Goal: Task Accomplishment & Management: Complete application form

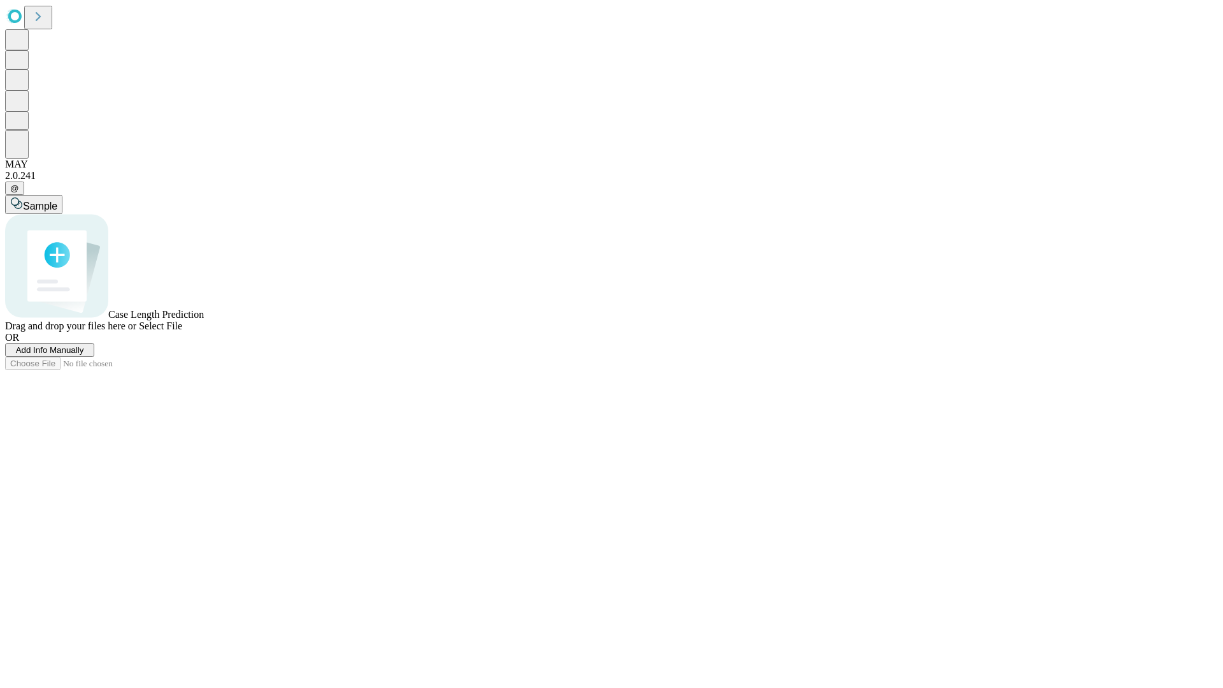
click at [84, 355] on span "Add Info Manually" at bounding box center [50, 350] width 68 height 10
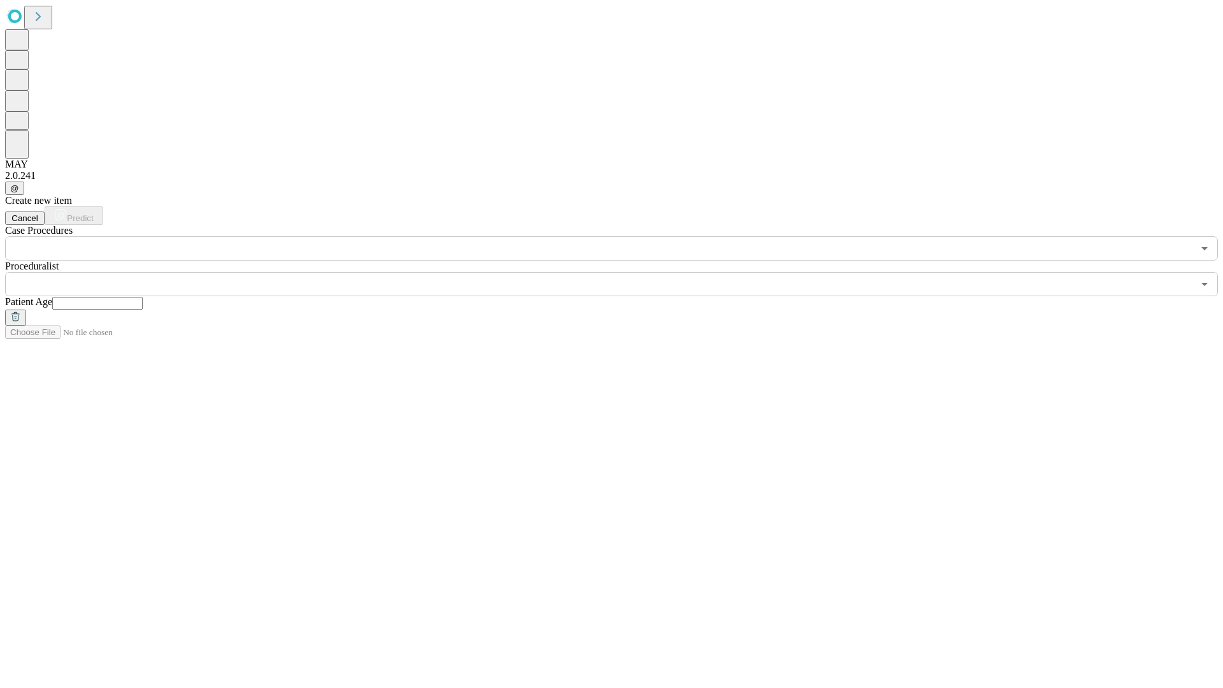
click at [143, 297] on input "text" at bounding box center [97, 303] width 90 height 13
type input "**"
click at [620, 272] on input "text" at bounding box center [599, 284] width 1188 height 24
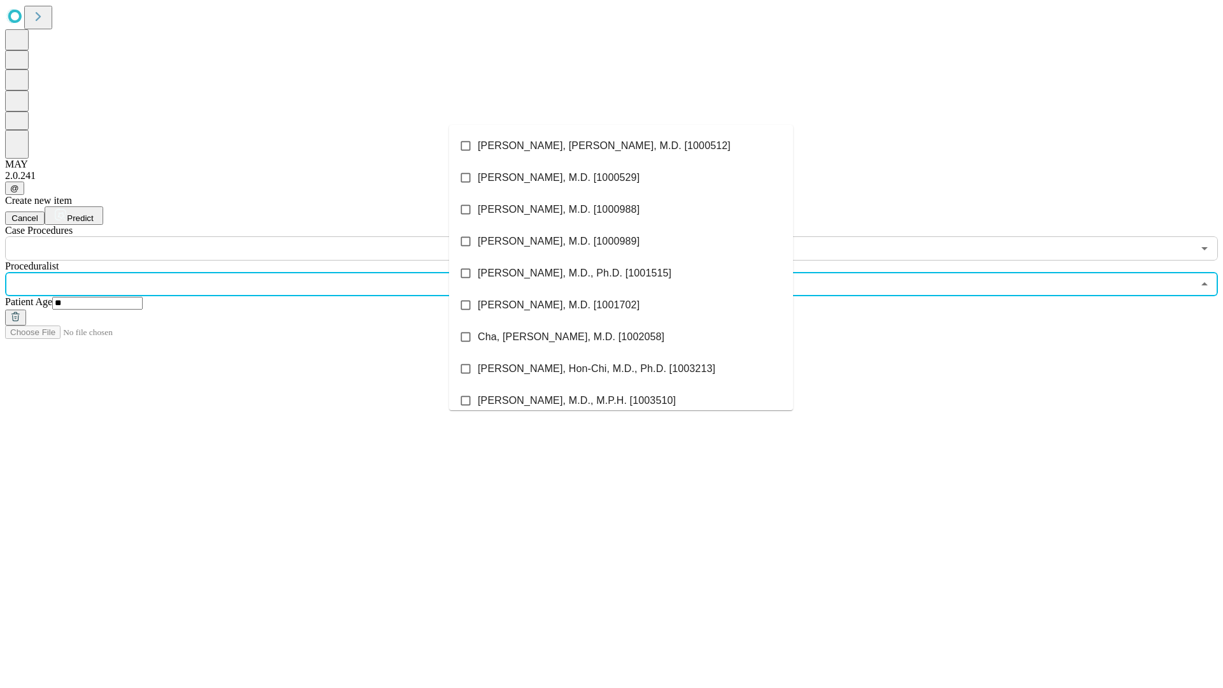
click at [621, 146] on li "[PERSON_NAME], [PERSON_NAME], M.D. [1000512]" at bounding box center [621, 146] width 344 height 32
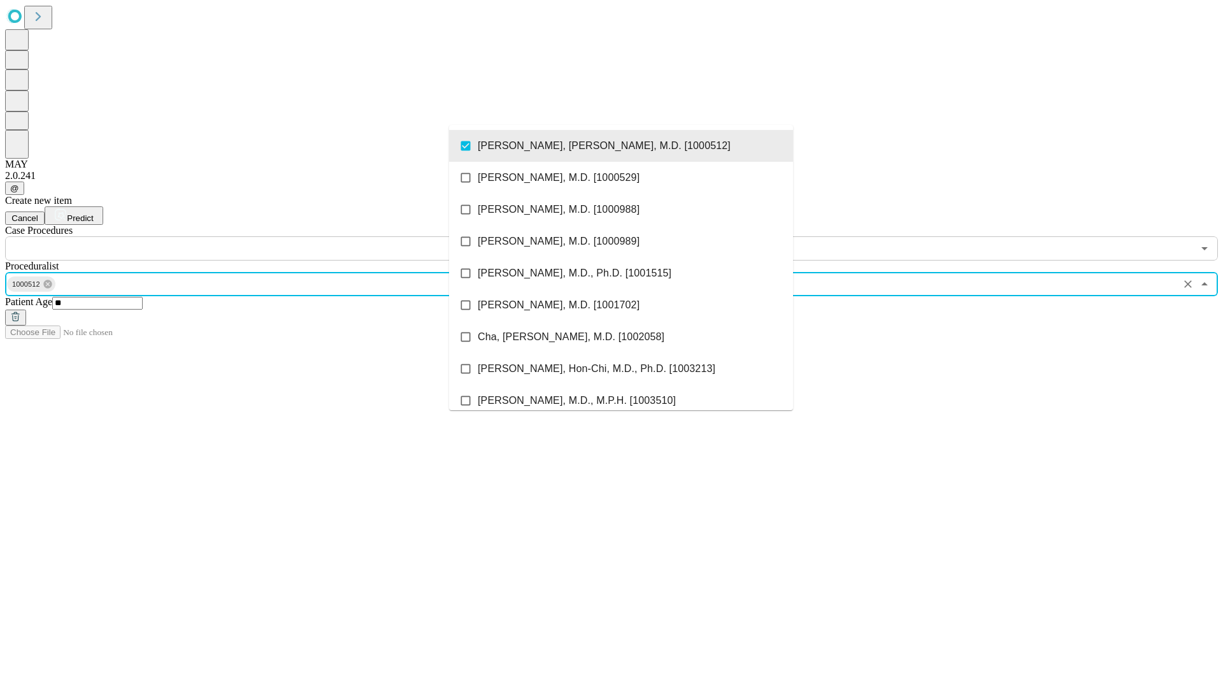
click at [267, 236] on input "text" at bounding box center [599, 248] width 1188 height 24
